Goal: Transaction & Acquisition: Purchase product/service

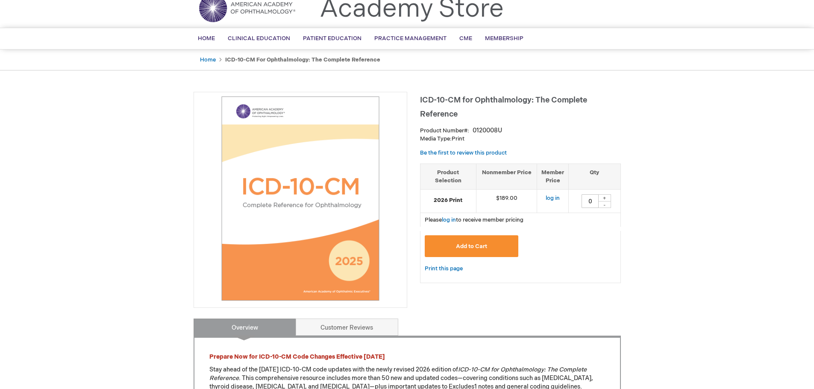
scroll to position [20, 0]
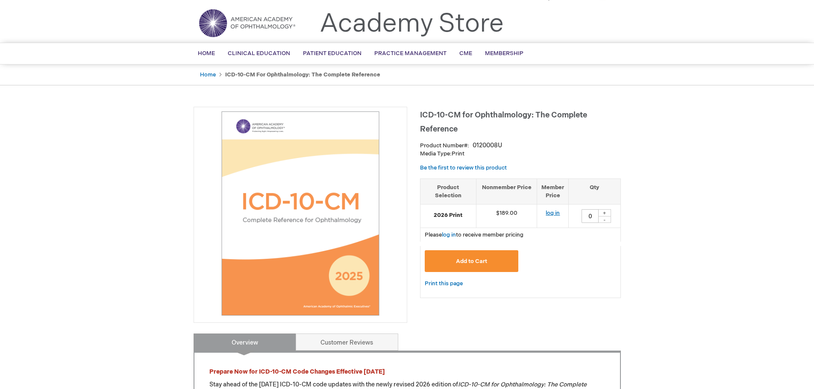
click at [551, 214] on link "log in" at bounding box center [553, 213] width 14 height 7
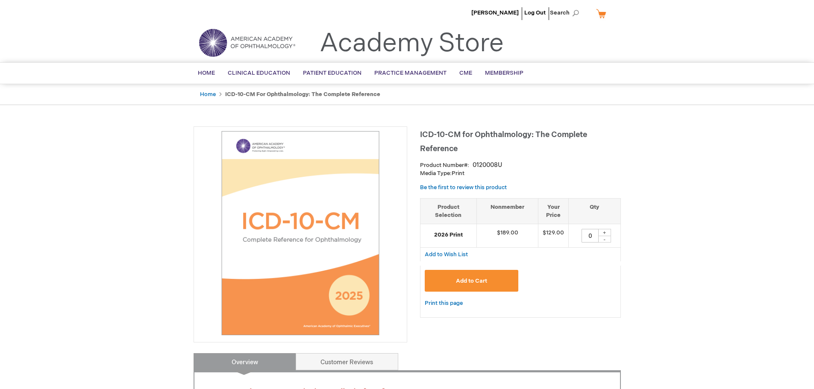
click at [604, 234] on div "+" at bounding box center [604, 232] width 13 height 7
type input "2"
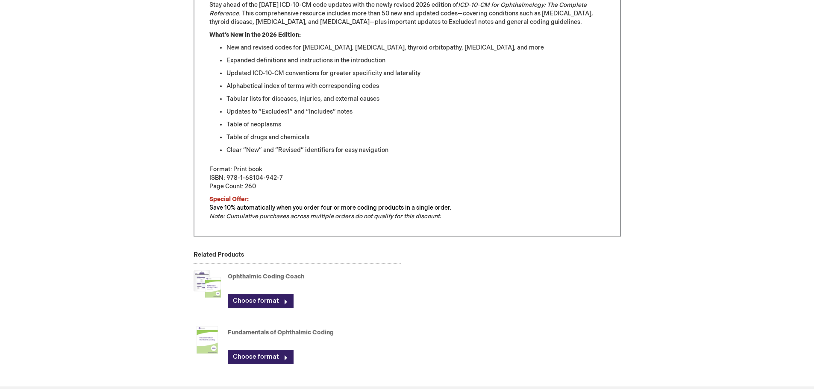
scroll to position [385, 0]
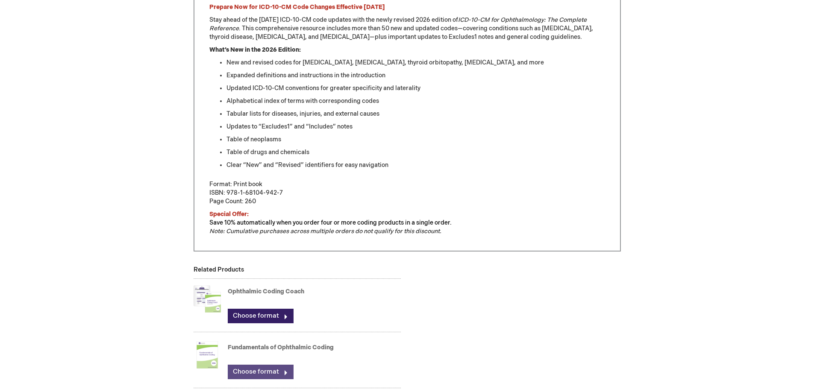
click at [274, 371] on link "Choose format" at bounding box center [261, 372] width 66 height 15
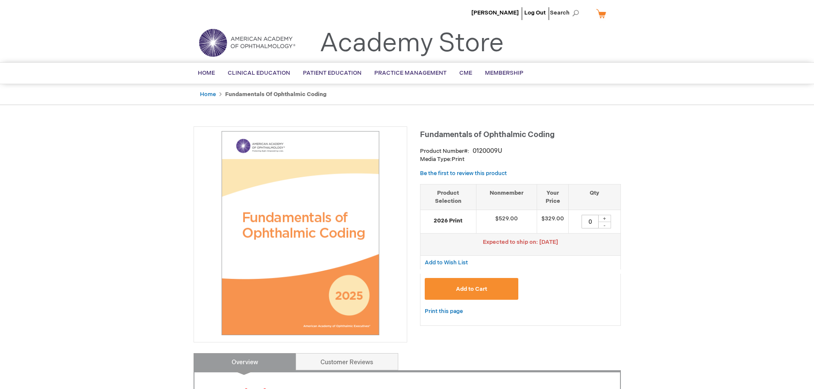
click at [606, 219] on div "+" at bounding box center [604, 218] width 13 height 7
type input "1"
click at [477, 289] on span "Add to Cart" at bounding box center [471, 289] width 31 height 7
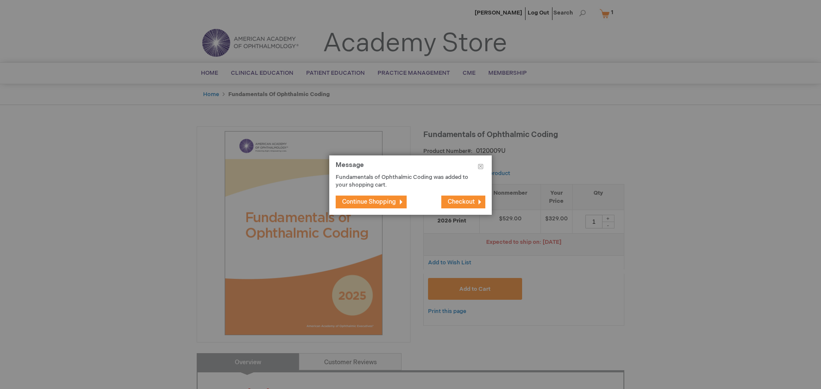
click at [363, 198] on span "Continue Shopping" at bounding box center [369, 201] width 54 height 7
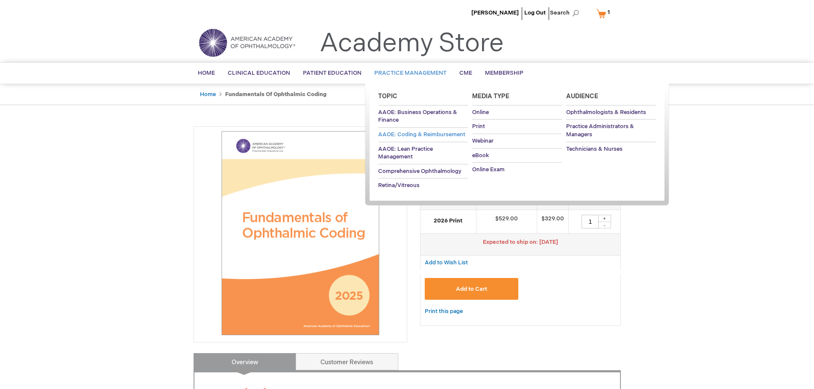
click at [415, 135] on span "AAOE: Coding & Reimbursement" at bounding box center [421, 134] width 87 height 7
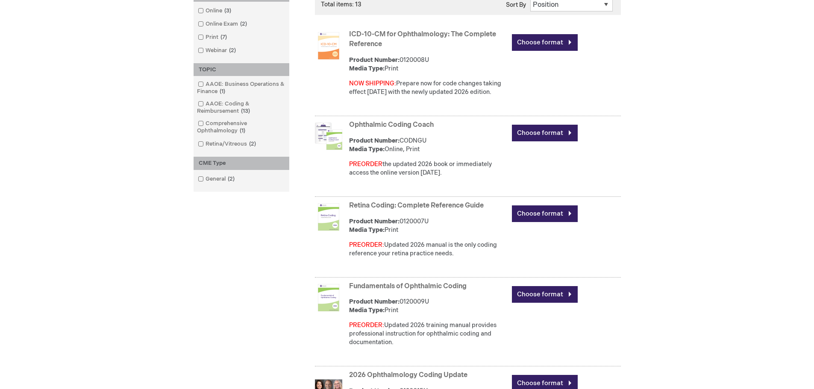
scroll to position [256, 0]
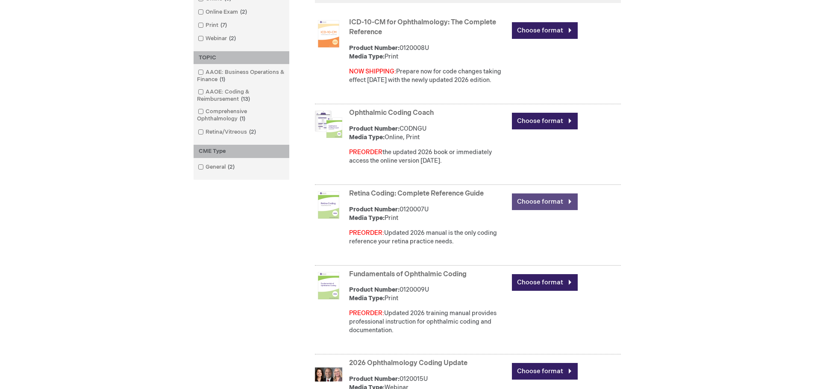
click at [555, 204] on link "Choose format" at bounding box center [545, 202] width 66 height 17
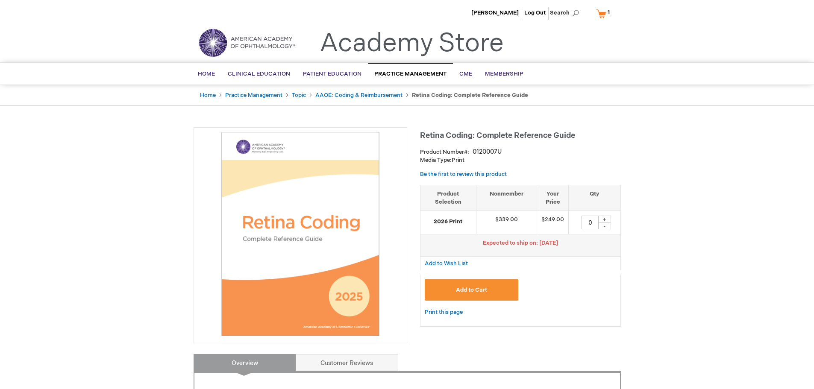
click at [604, 218] on div "+" at bounding box center [604, 219] width 13 height 7
type input "1"
click at [506, 289] on button "Add to Cart" at bounding box center [472, 290] width 94 height 22
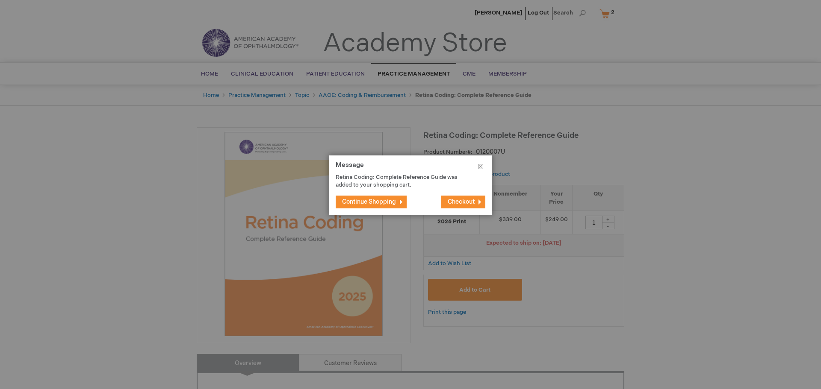
click at [397, 201] on button "Continue Shopping" at bounding box center [371, 202] width 71 height 13
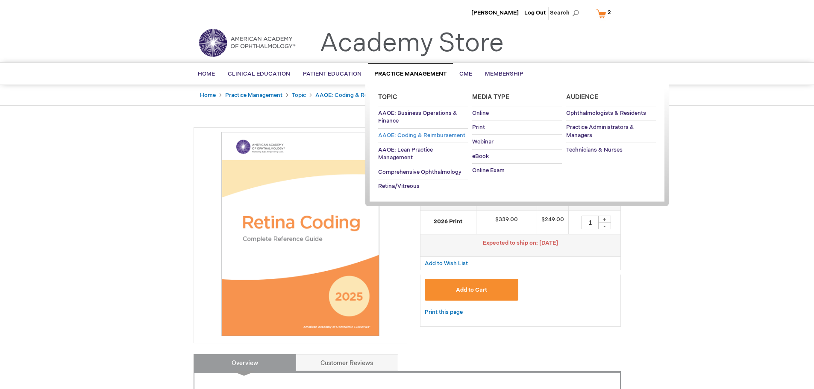
click at [405, 136] on span "AAOE: Coding & Reimbursement" at bounding box center [421, 135] width 87 height 7
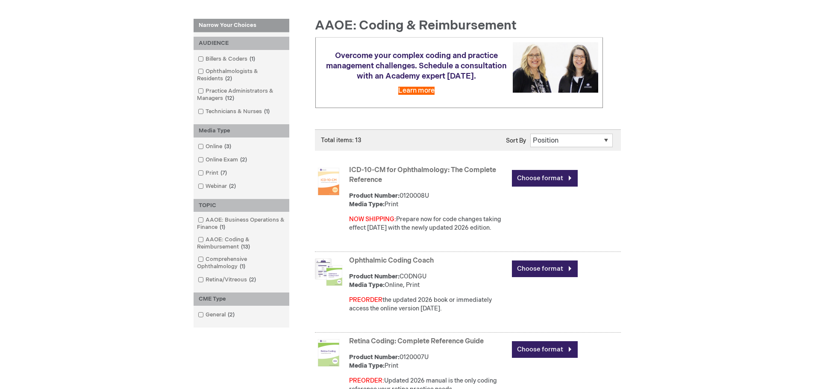
scroll to position [128, 0]
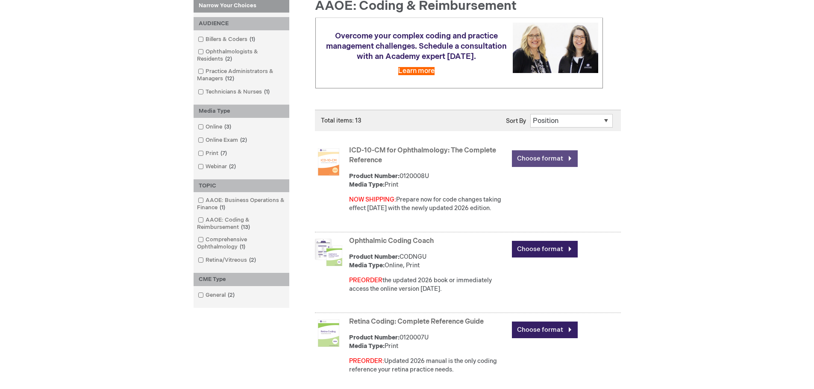
click at [536, 164] on link "Choose format" at bounding box center [545, 158] width 66 height 17
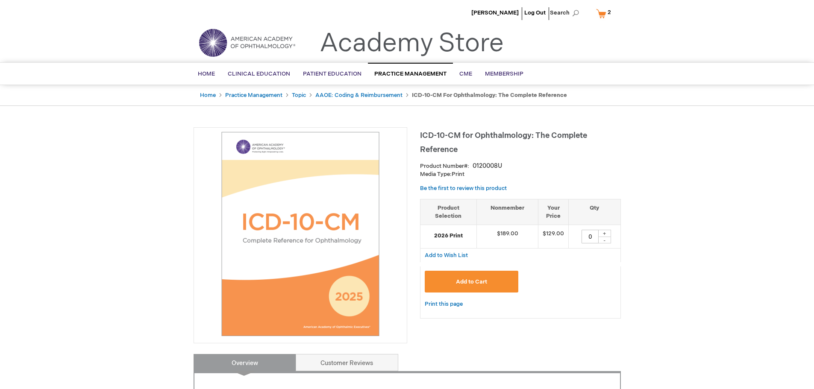
click at [605, 233] on div "+" at bounding box center [604, 233] width 13 height 7
click at [498, 279] on button "Add to Cart" at bounding box center [472, 282] width 94 height 22
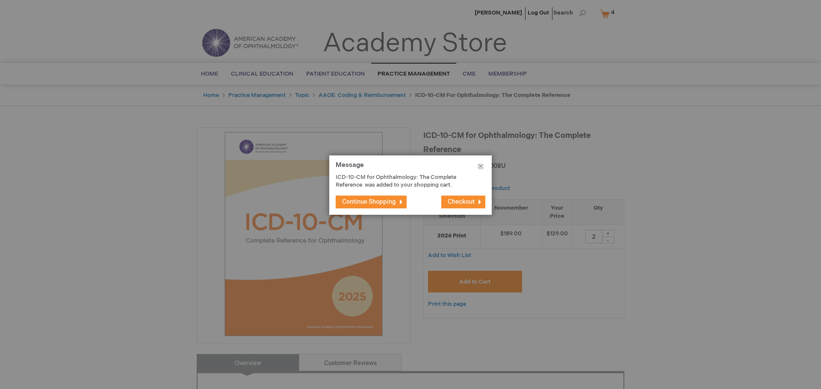
click at [478, 168] on button "Close" at bounding box center [480, 169] width 22 height 26
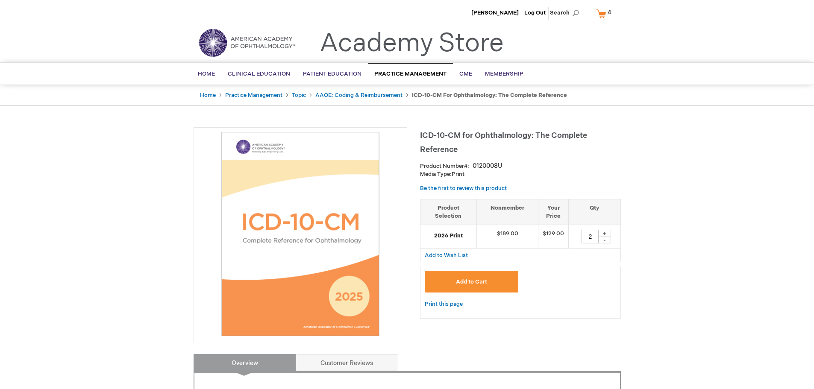
click at [605, 233] on div "+" at bounding box center [604, 233] width 13 height 7
type input "3"
click at [477, 280] on span "Add to Cart" at bounding box center [471, 282] width 31 height 7
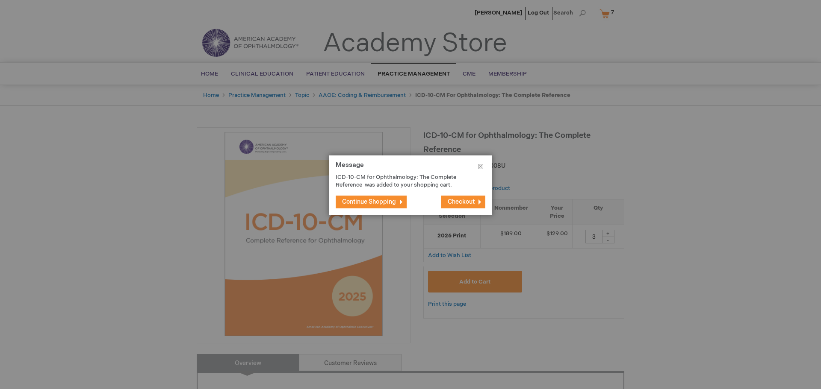
click at [387, 201] on span "Continue Shopping" at bounding box center [369, 201] width 54 height 7
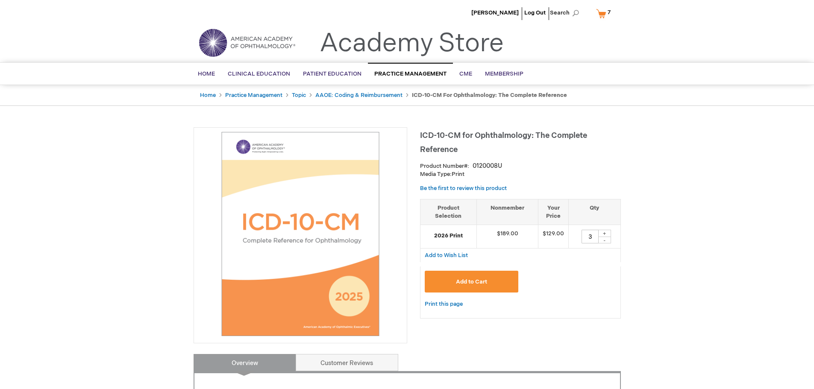
click at [607, 13] on span "7 7 items" at bounding box center [610, 12] width 6 height 10
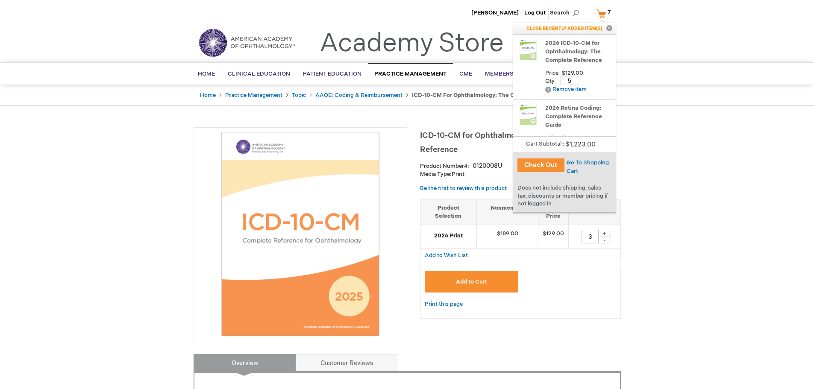
drag, startPoint x: 574, startPoint y: 80, endPoint x: 519, endPoint y: 71, distance: 55.0
click at [519, 71] on div "2026 ICD-10-CM for Ophthalmology: The Complete Reference Price $129.00 Qty 5 Up…" at bounding box center [565, 61] width 94 height 45
type input "3"
click at [599, 78] on span "Update" at bounding box center [596, 80] width 19 height 7
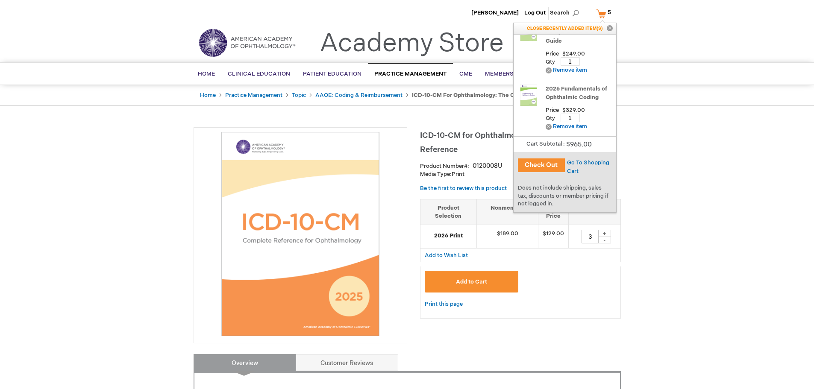
click at [610, 30] on button "Close" at bounding box center [610, 28] width 13 height 11
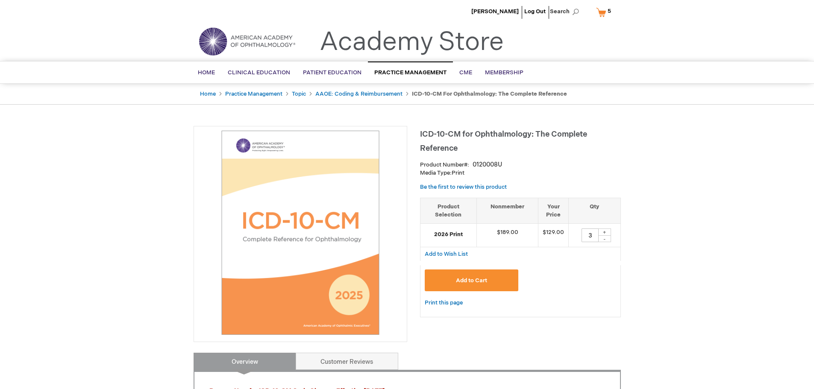
scroll to position [0, 0]
